Goal: Find specific page/section: Find specific page/section

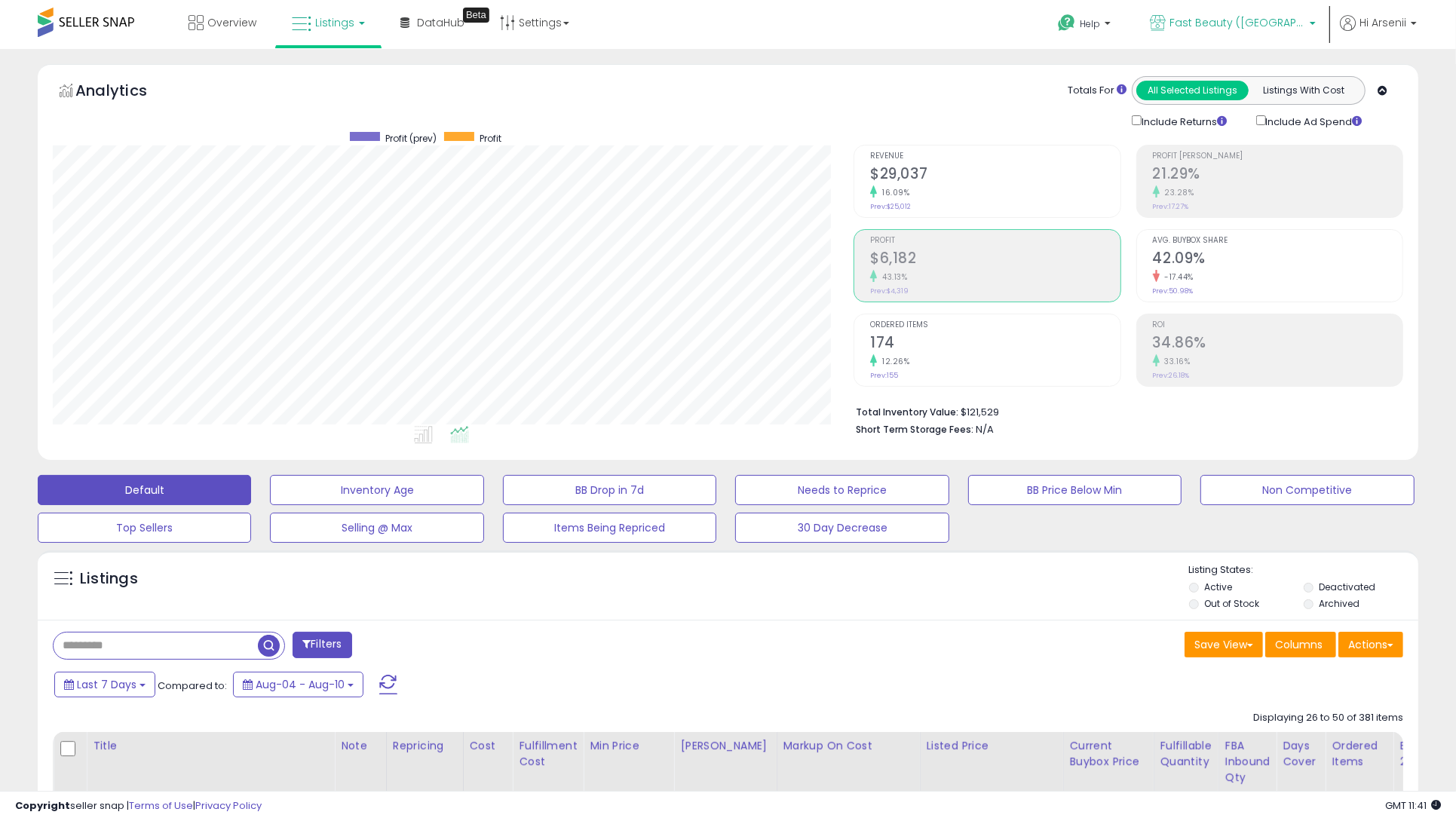
click at [1215, 9] on link "Fast Beauty ([GEOGRAPHIC_DATA])" at bounding box center [1232, 24] width 189 height 49
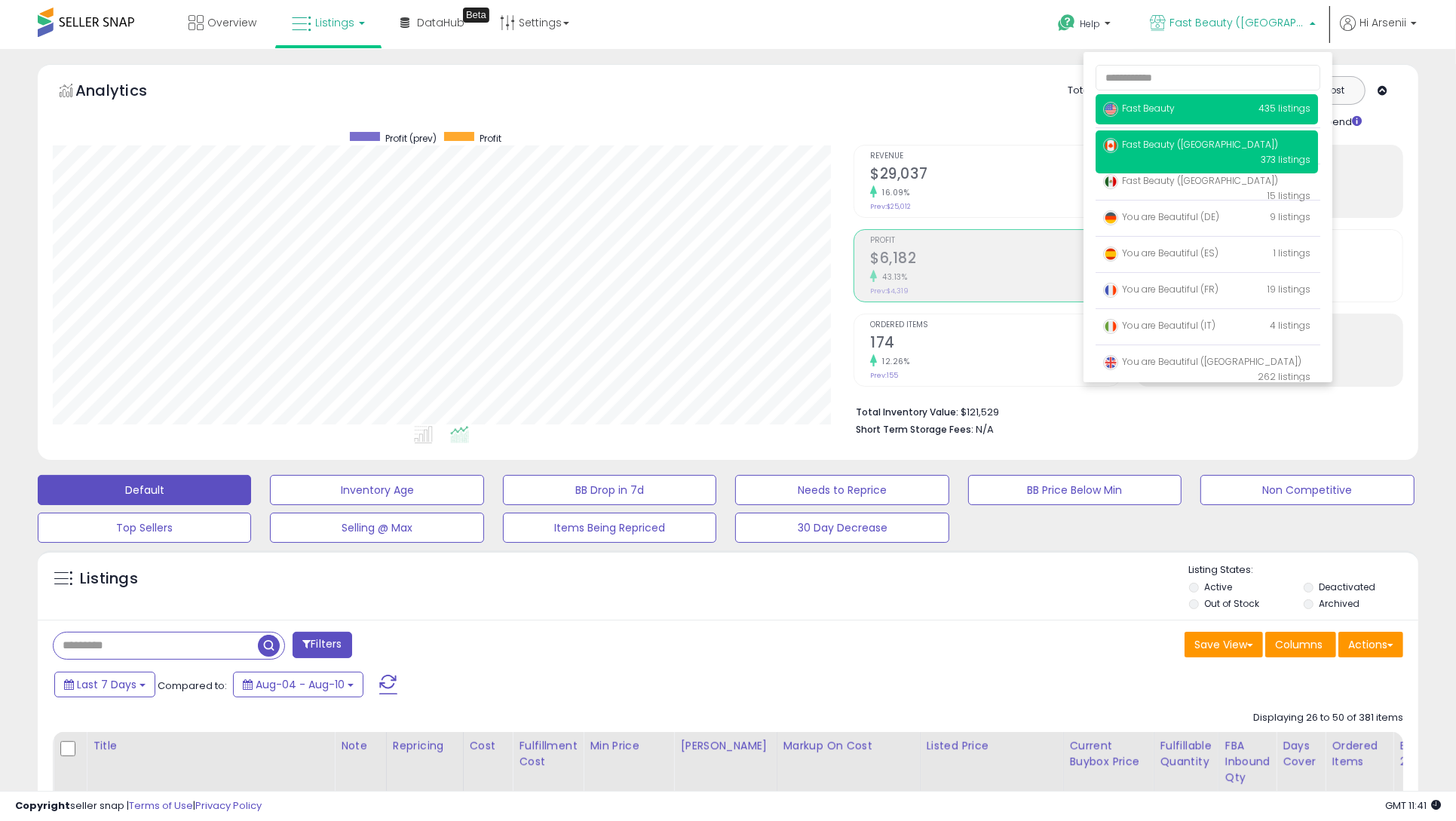
click at [1152, 113] on span "Fast Beauty" at bounding box center [1139, 109] width 72 height 13
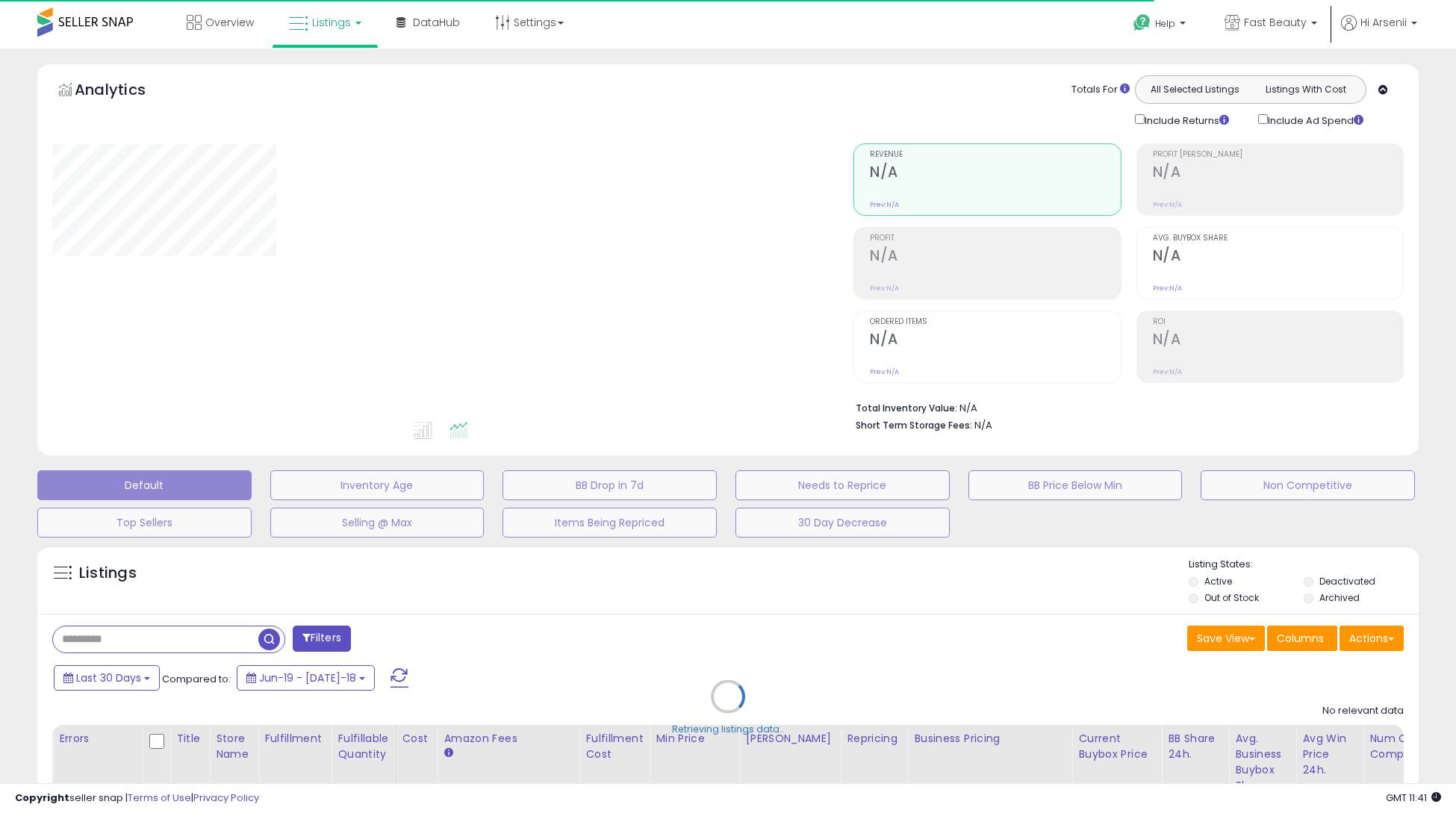
click at [176, 635] on div "Retrieving listings data.." at bounding box center [728, 707] width 1403 height 340
click at [150, 638] on div "Retrieving listings data.." at bounding box center [728, 707] width 1403 height 340
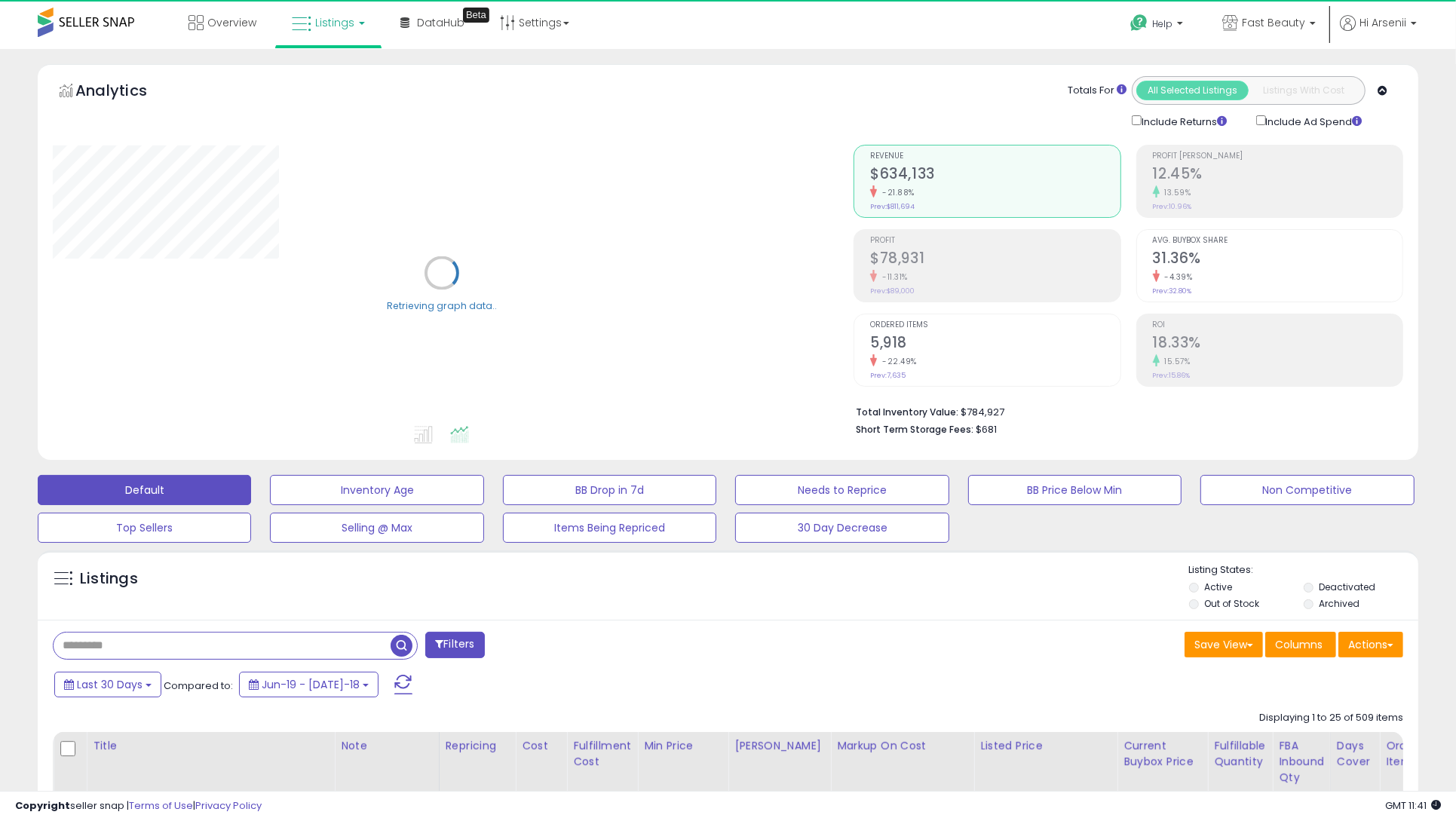
click at [134, 644] on input "text" at bounding box center [222, 645] width 337 height 27
paste input "**********"
type input "**********"
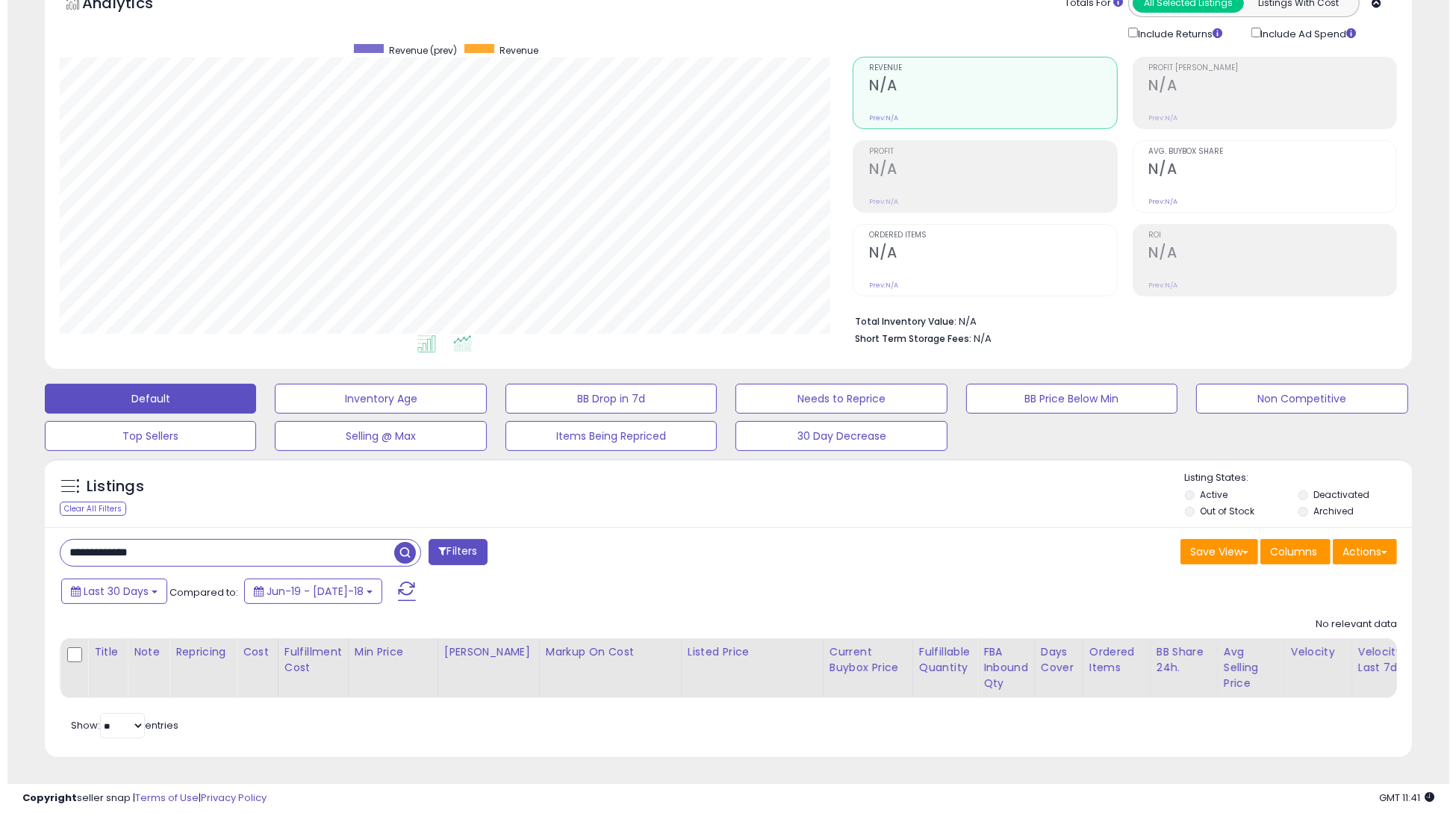
scroll to position [306, 793]
click at [1310, 504] on label "Archived" at bounding box center [1326, 510] width 40 height 13
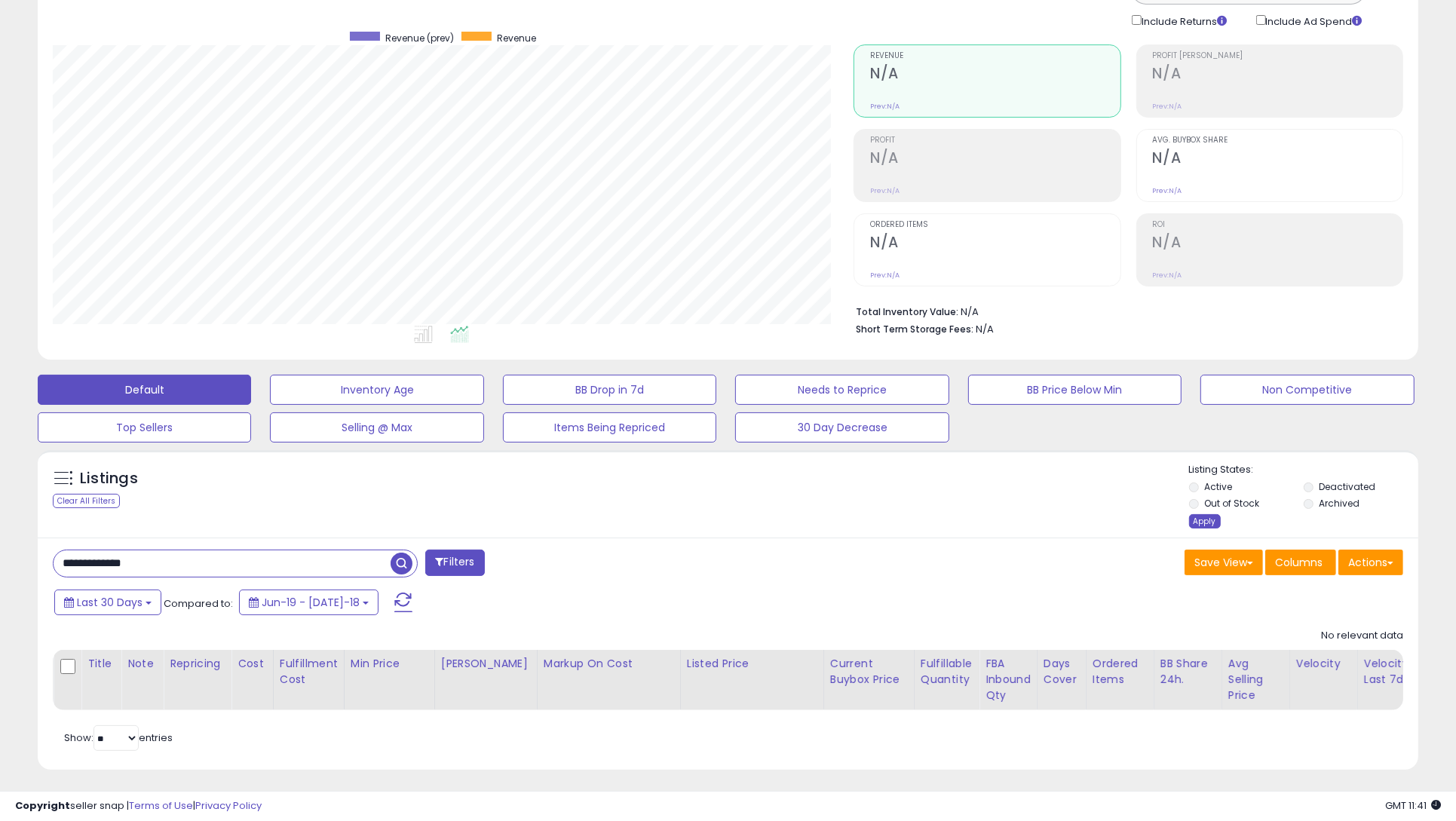
click at [1192, 525] on div "Apply" at bounding box center [1205, 521] width 31 height 15
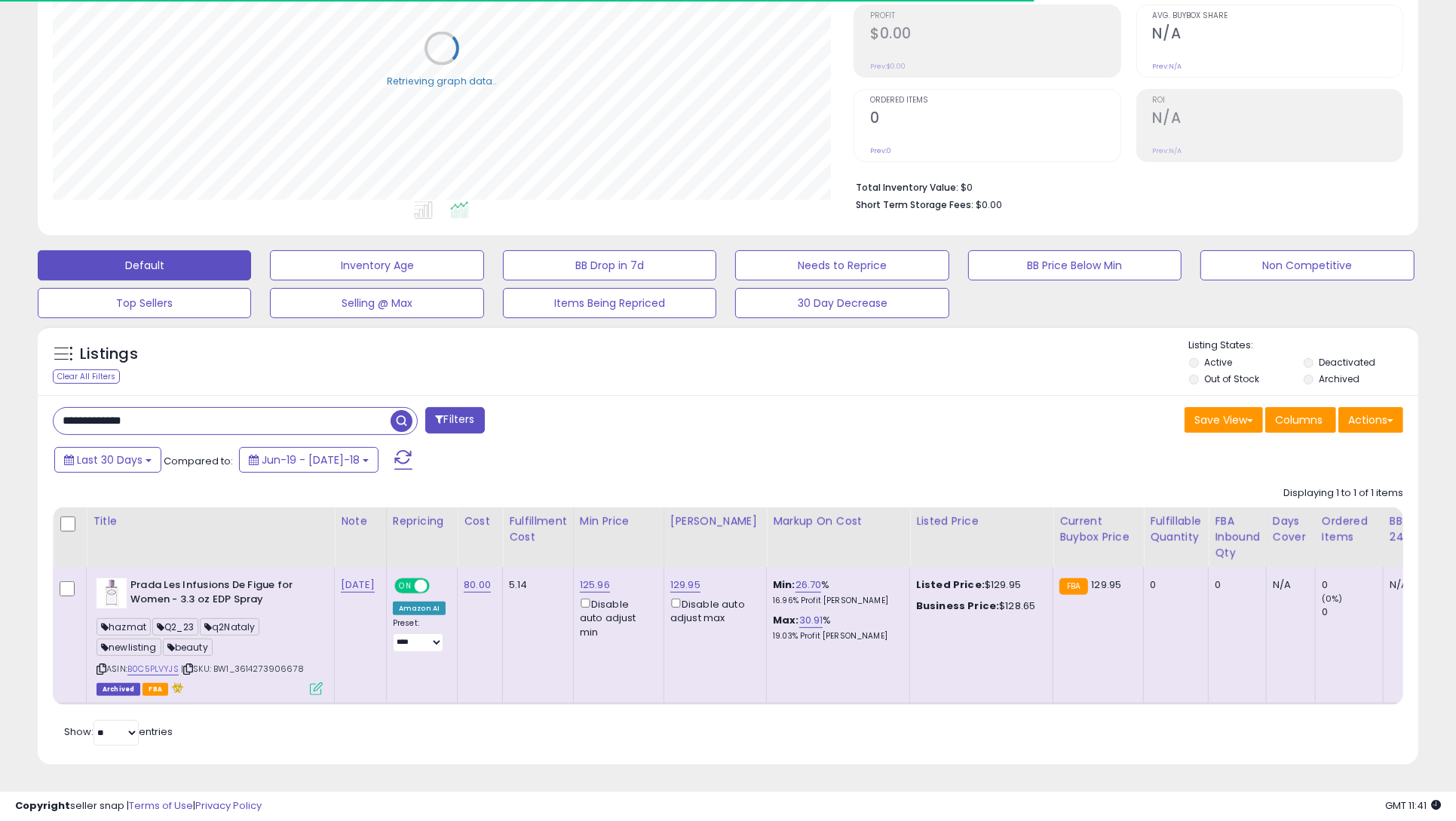
scroll to position [234, 0]
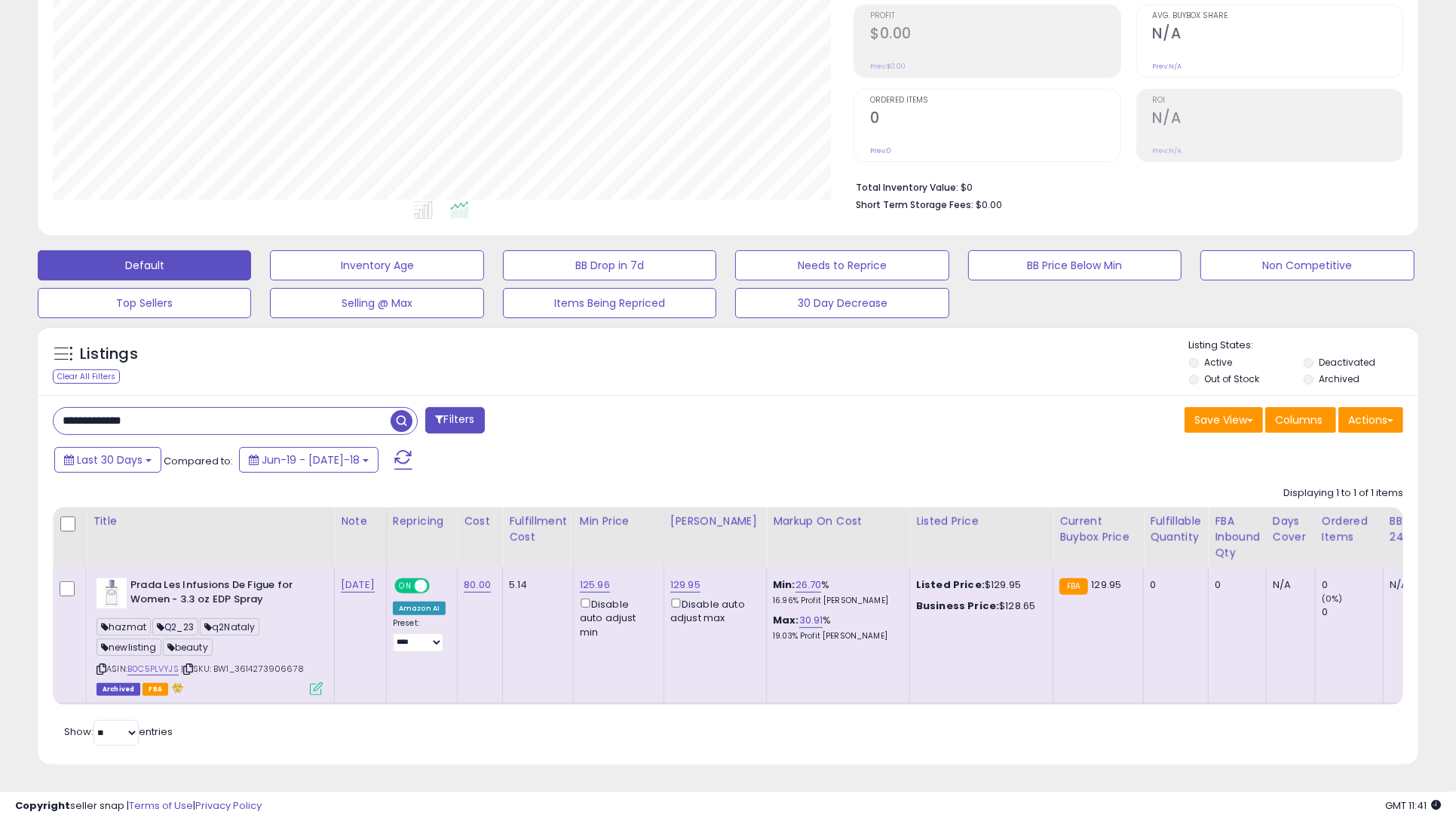
click at [170, 649] on div "hazmat Q2_23 q2Nataly newlisting beauty" at bounding box center [210, 639] width 227 height 40
click at [169, 663] on link "B0C5PLVYJS" at bounding box center [153, 669] width 52 height 13
